Goal: Task Accomplishment & Management: Complete application form

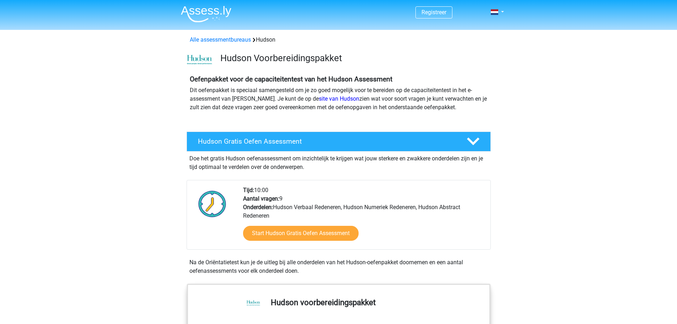
click at [288, 234] on link "Start Hudson Gratis Oefen Assessment" at bounding box center [301, 233] width 116 height 15
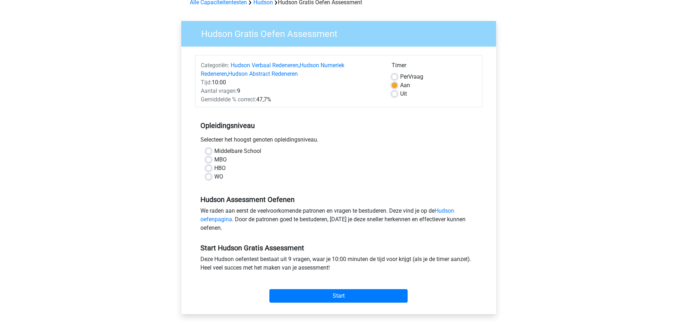
scroll to position [36, 0]
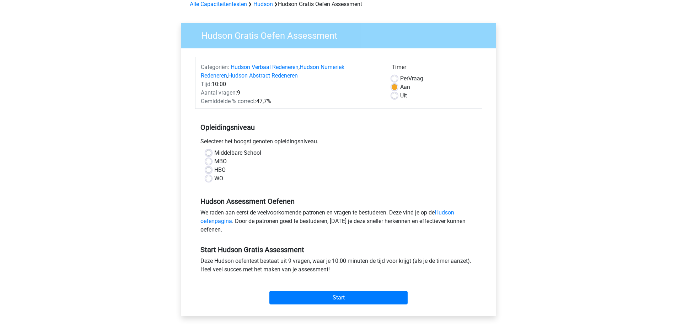
click at [214, 164] on label "MBO" at bounding box center [220, 161] width 12 height 9
click at [210, 164] on input "MBO" at bounding box center [209, 160] width 6 height 7
radio input "true"
click at [292, 300] on input "Start" at bounding box center [339, 298] width 138 height 14
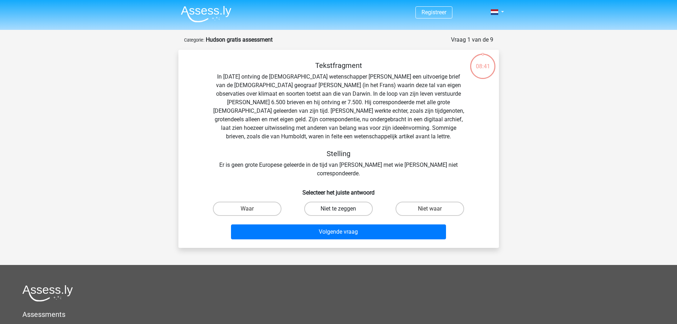
click at [358, 202] on label "Niet te zeggen" at bounding box center [338, 209] width 69 height 14
click at [343, 209] on input "Niet te zeggen" at bounding box center [341, 211] width 5 height 5
radio input "true"
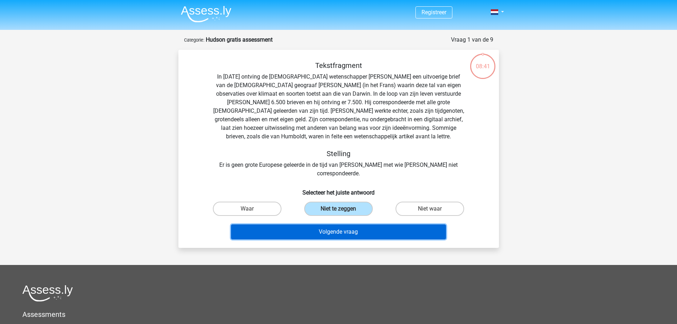
click at [379, 230] on button "Volgende vraag" at bounding box center [338, 231] width 215 height 15
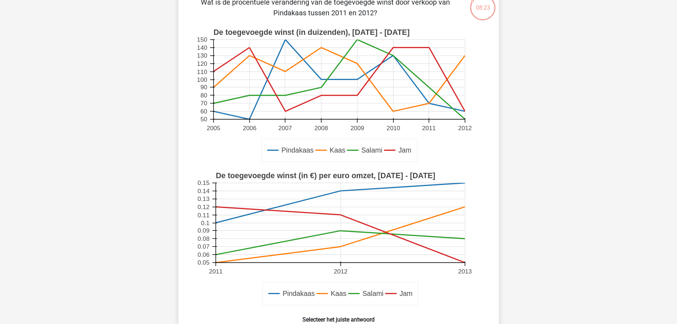
scroll to position [71, 0]
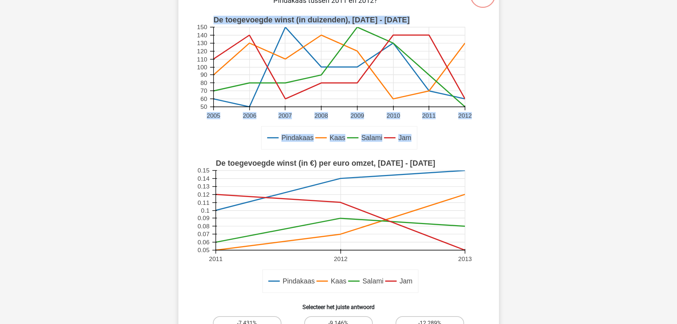
drag, startPoint x: 474, startPoint y: 93, endPoint x: 416, endPoint y: 96, distance: 58.0
click at [416, 96] on div "Pindakaas Kaas Salami Jam De toegevoegde winst (in duizenden), [DATE] - [DATE] …" at bounding box center [339, 82] width 298 height 143
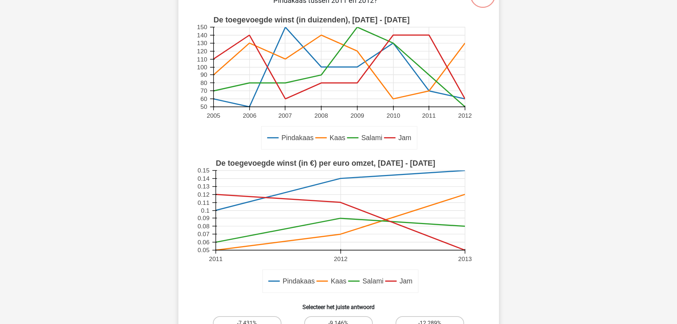
click at [429, 91] on icon at bounding box center [339, 67] width 252 height 64
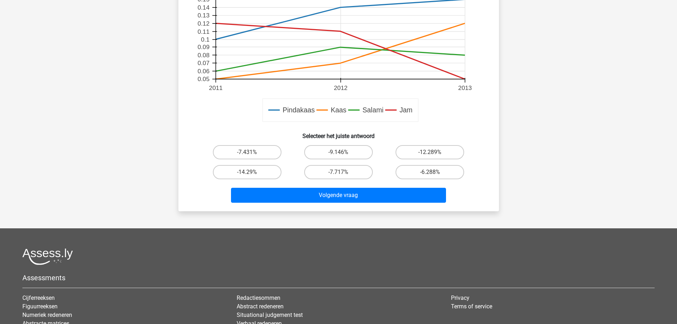
scroll to position [249, 0]
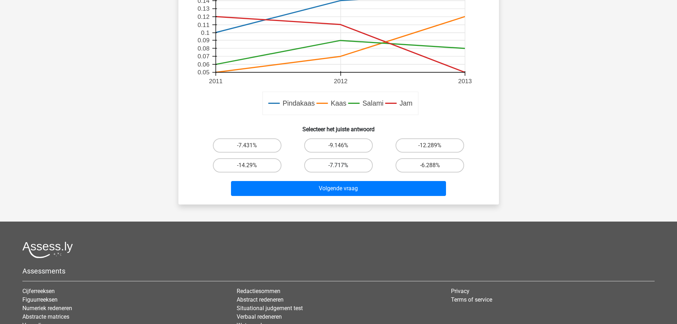
click at [360, 166] on label "-7.717%" at bounding box center [338, 165] width 69 height 14
click at [343, 166] on input "-7.717%" at bounding box center [341, 167] width 5 height 5
radio input "true"
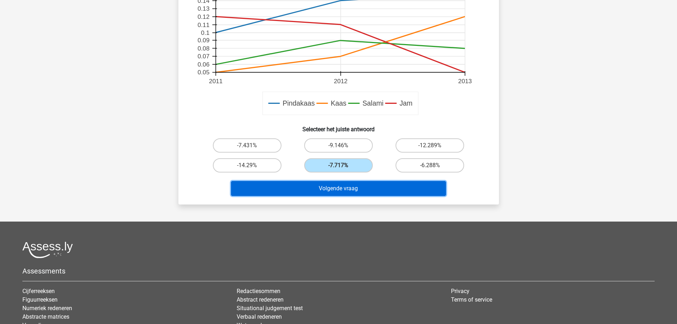
click at [374, 188] on button "Volgende vraag" at bounding box center [338, 188] width 215 height 15
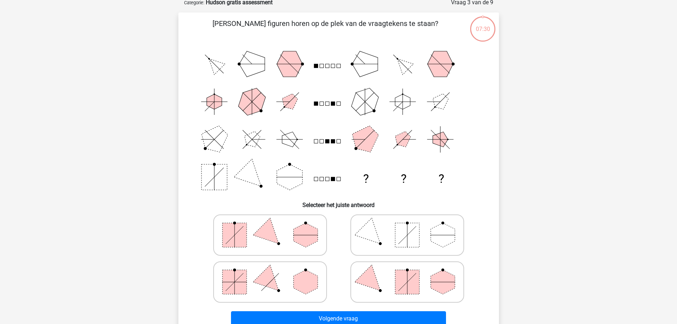
scroll to position [36, 0]
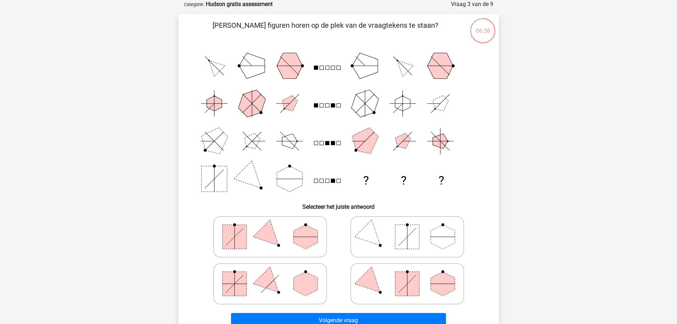
click at [299, 280] on polygon at bounding box center [306, 284] width 24 height 24
click at [275, 275] on input "radio" at bounding box center [272, 272] width 5 height 5
radio input "true"
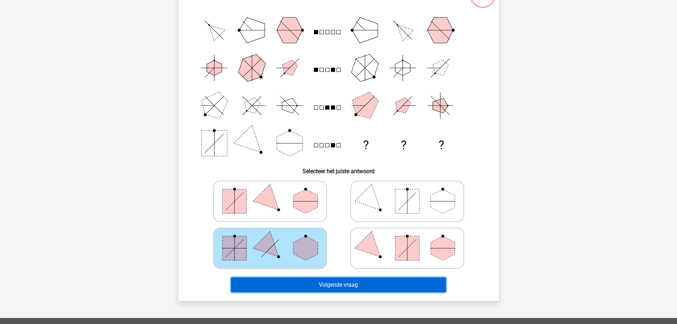
click at [304, 286] on button "Volgende vraag" at bounding box center [338, 284] width 215 height 15
